Goal: Transaction & Acquisition: Subscribe to service/newsletter

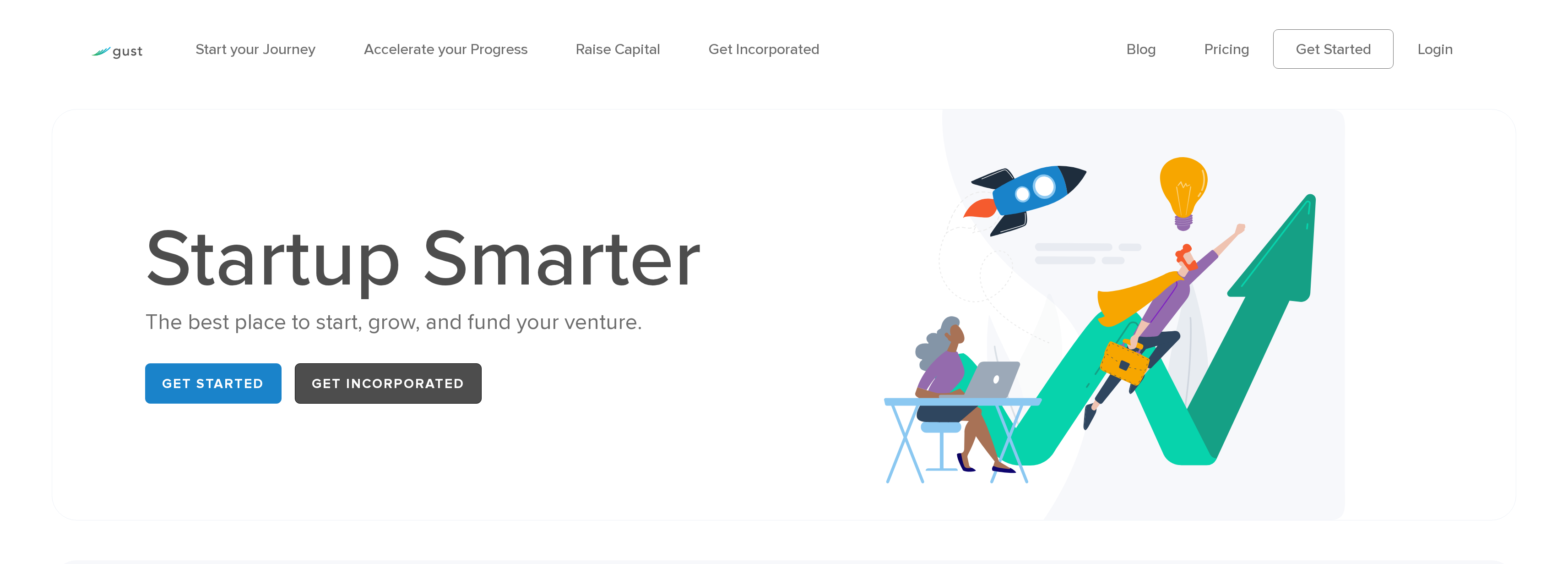
scroll to position [20, 0]
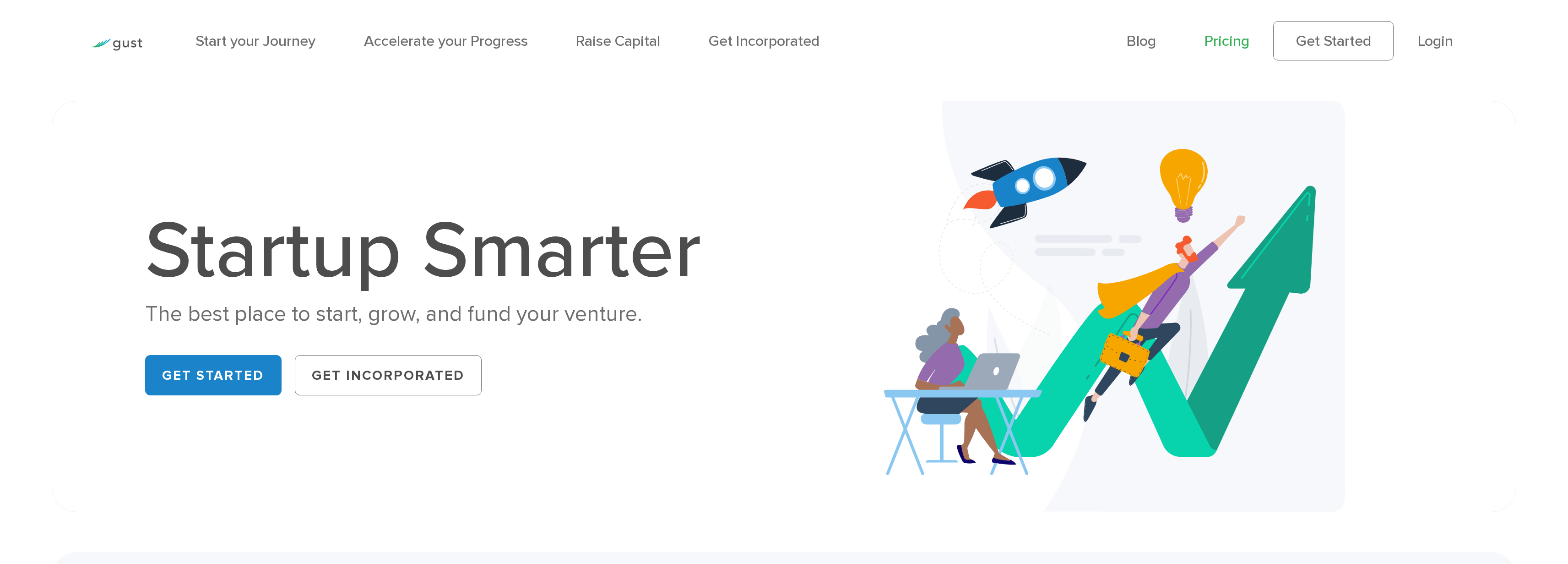
click at [1219, 41] on link "Pricing" at bounding box center [1227, 41] width 45 height 18
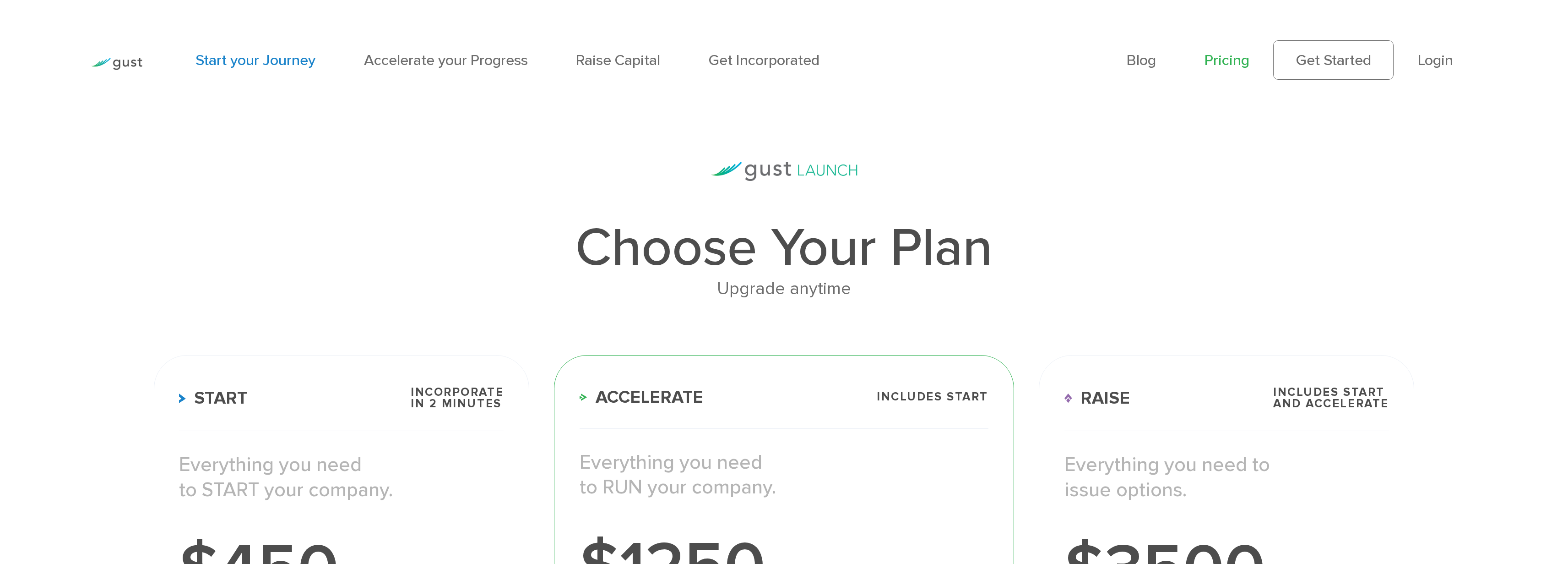
click at [257, 61] on link "Start your Journey" at bounding box center [256, 60] width 120 height 18
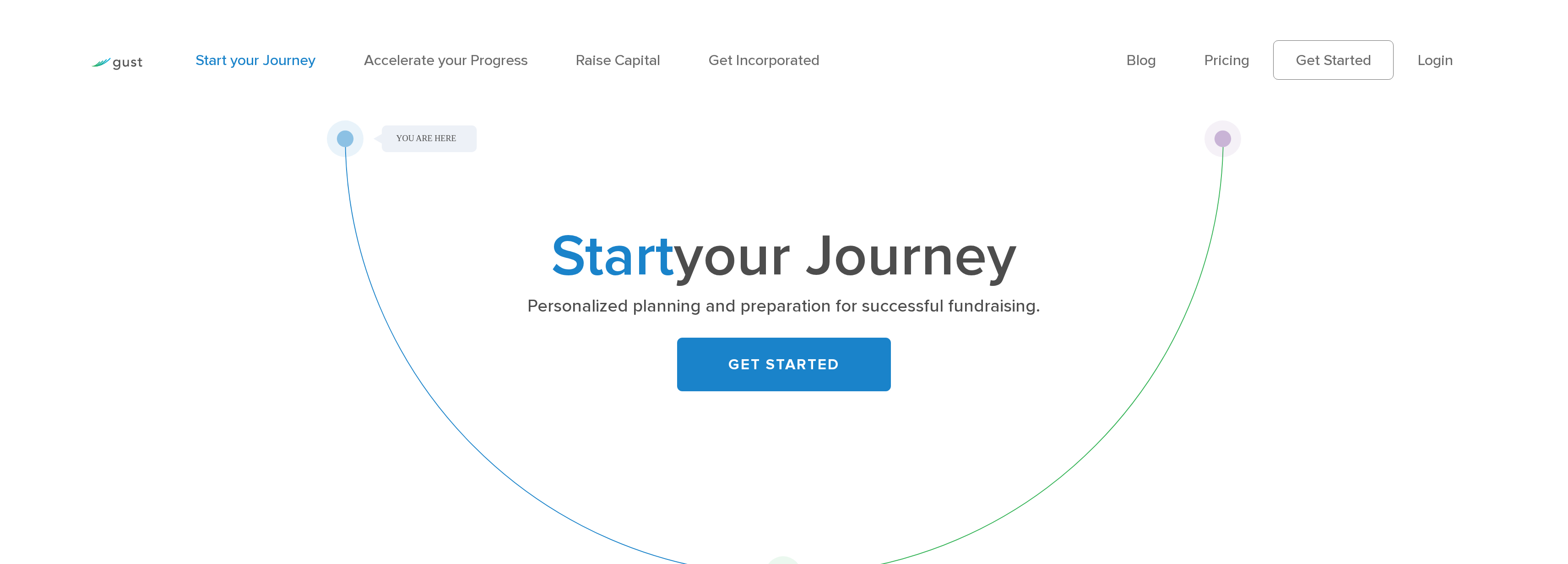
drag, startPoint x: 340, startPoint y: 137, endPoint x: 377, endPoint y: 256, distance: 124.6
click at [377, 256] on div "Start your Journey Personalized planning and preparation for successful fundrai…" at bounding box center [784, 356] width 915 height 474
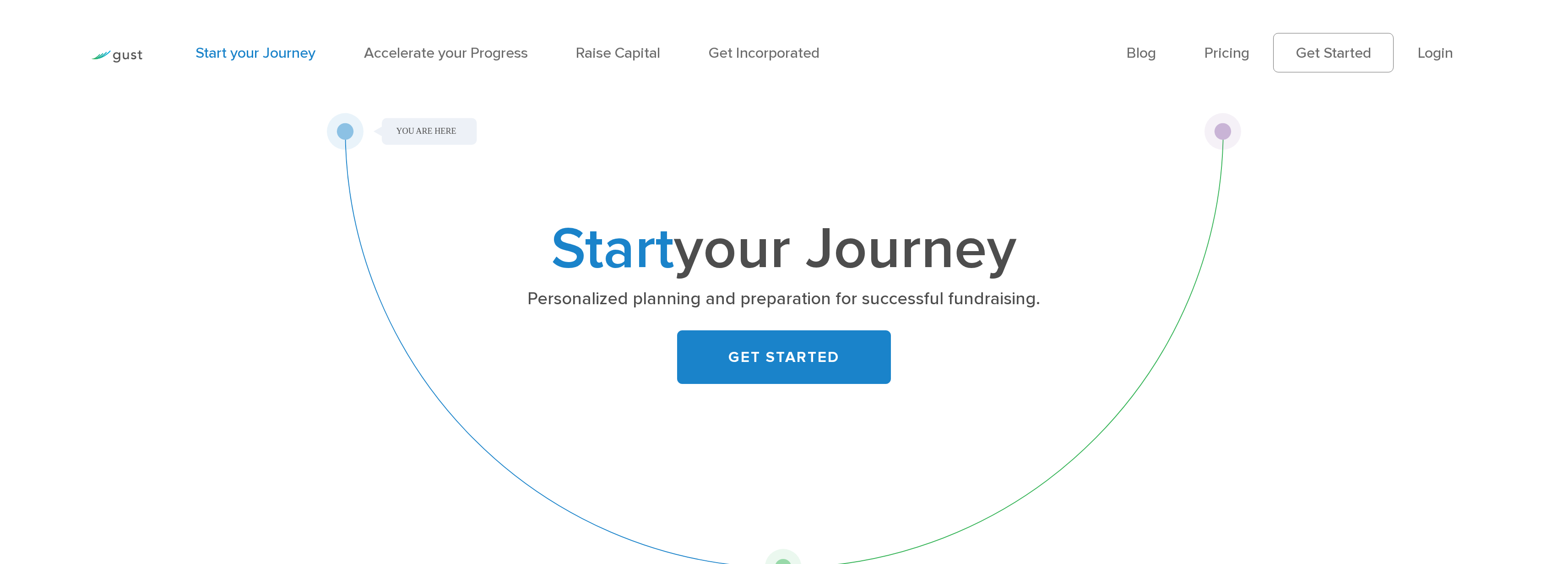
scroll to position [11, 0]
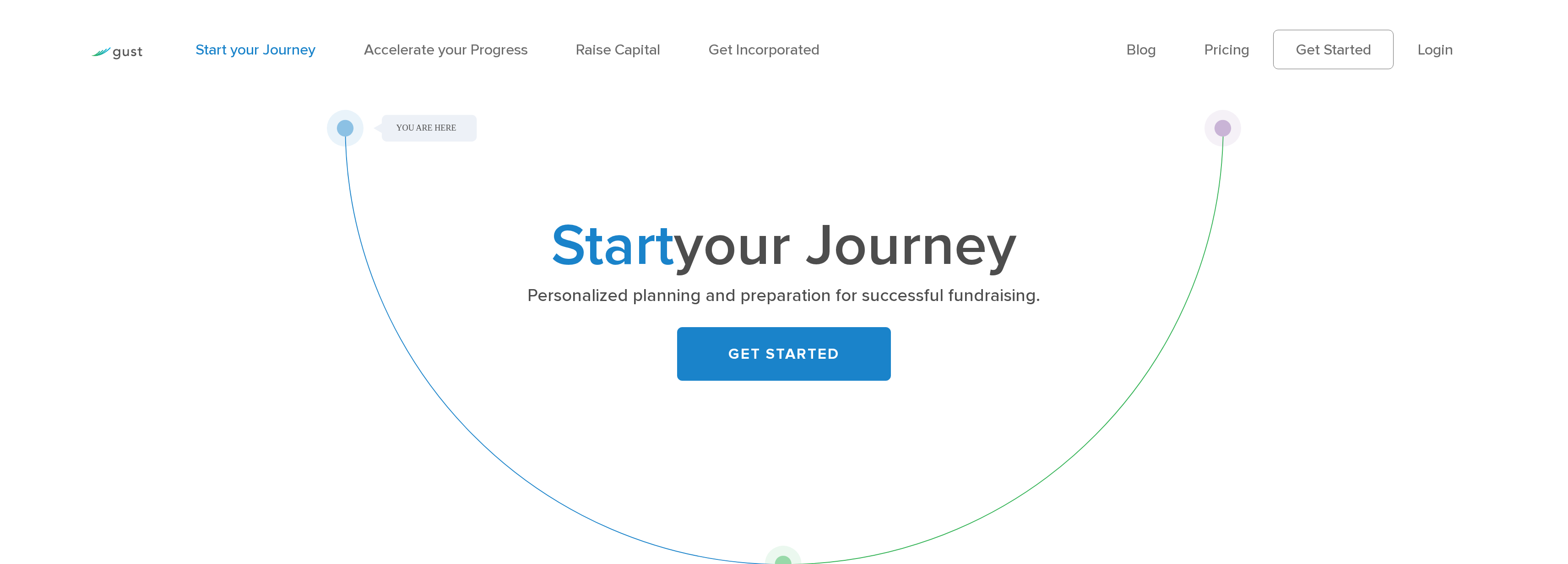
click at [1226, 130] on div "Start your Journey Personalized planning and preparation for successful fundrai…" at bounding box center [784, 346] width 915 height 474
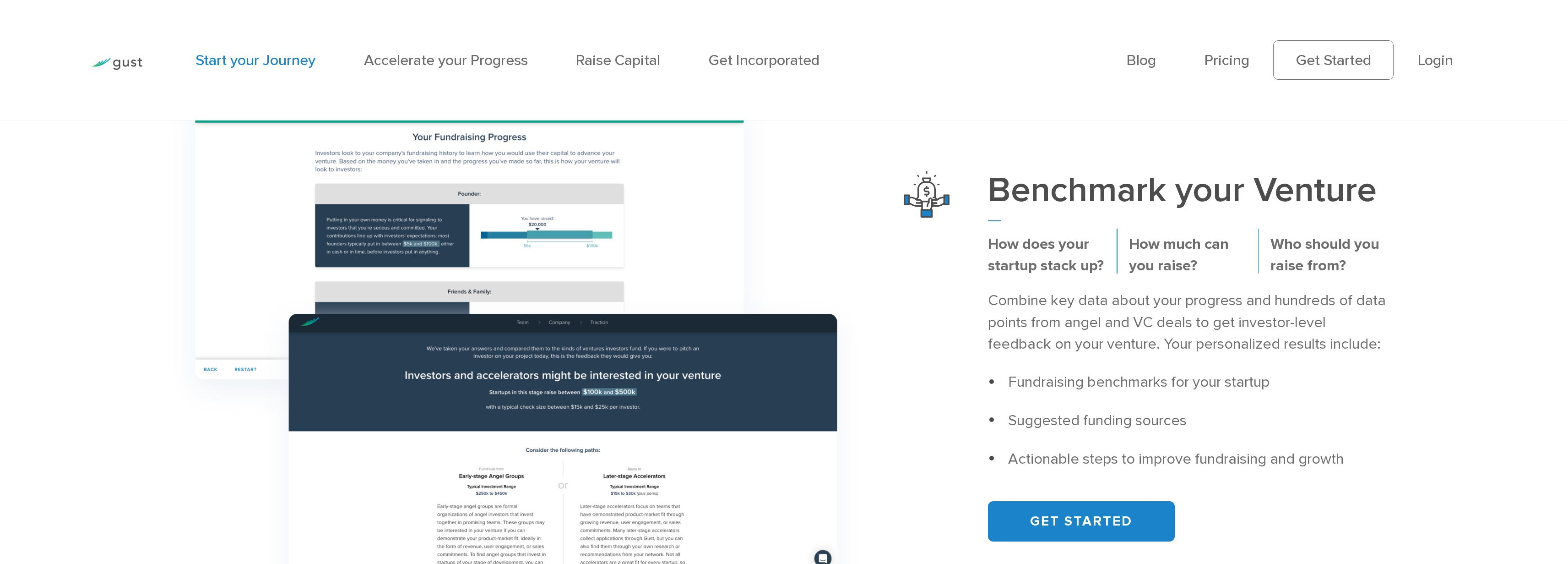
scroll to position [538, 0]
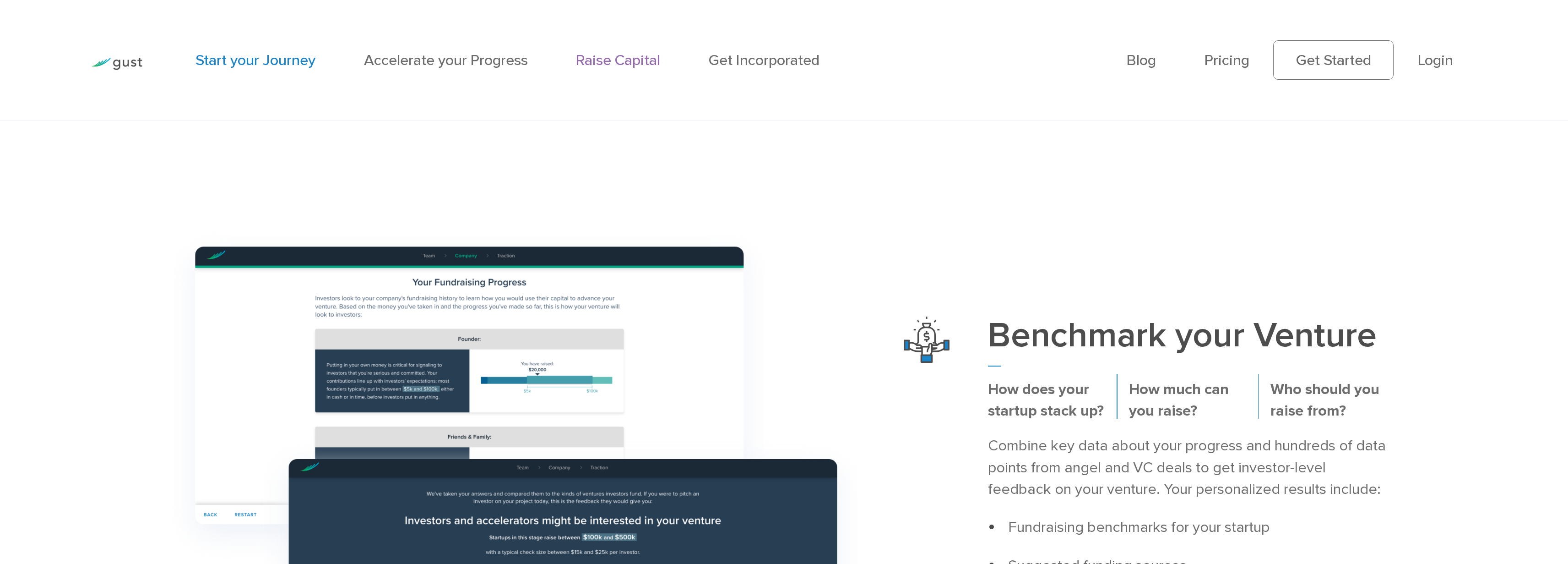
click at [618, 66] on link "Raise Capital" at bounding box center [618, 60] width 84 height 18
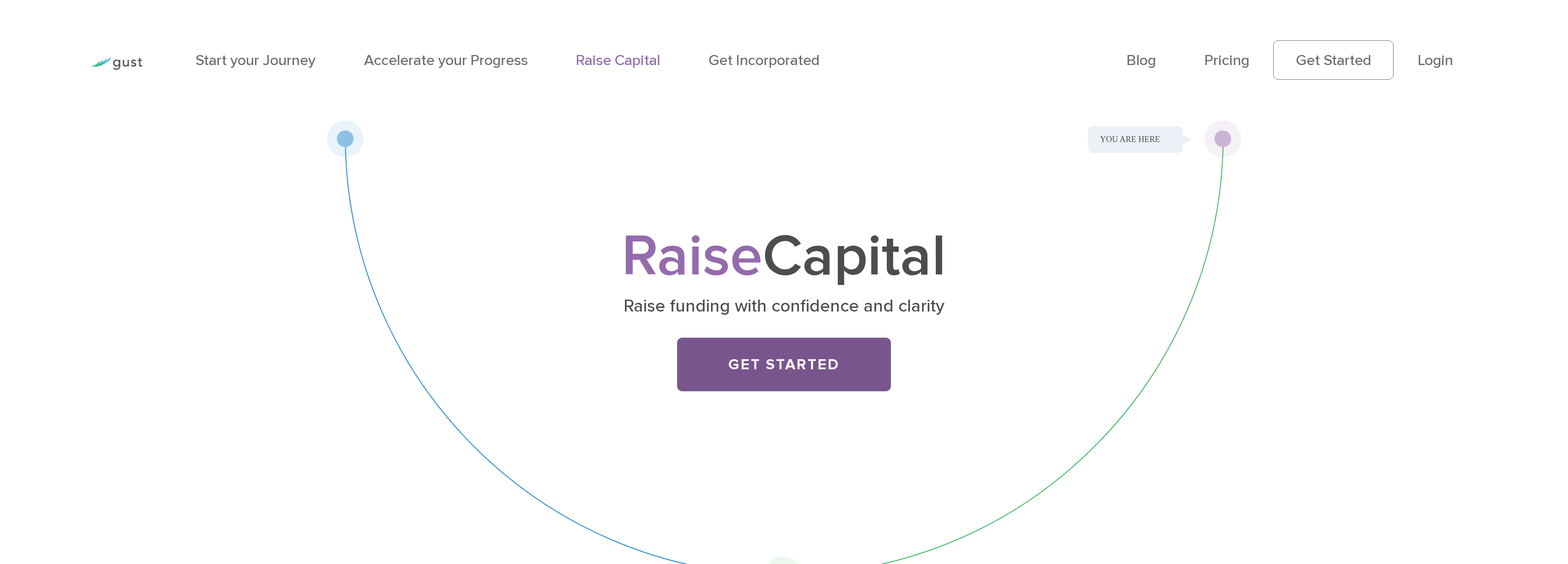
click at [753, 365] on link "Get Started" at bounding box center [784, 364] width 214 height 54
